Goal: Task Accomplishment & Management: Manage account settings

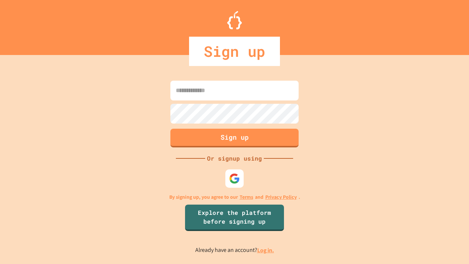
click at [266, 250] on link "Log in." at bounding box center [265, 250] width 17 height 8
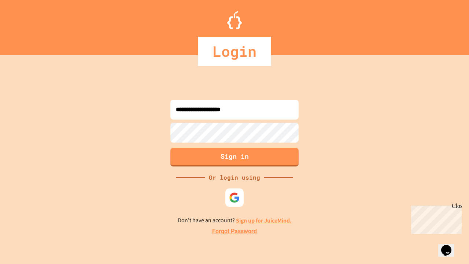
type input "**********"
